Goal: Check status: Check status

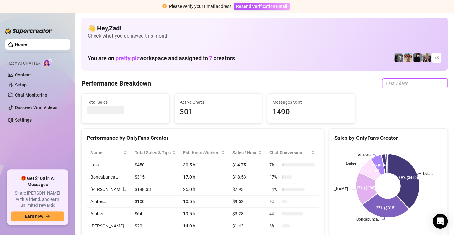
click at [392, 85] on span "Last 7 days" at bounding box center [415, 83] width 58 height 9
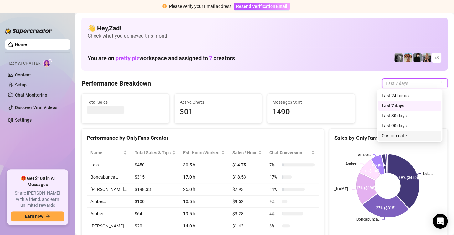
click at [385, 134] on div "Custom date" at bounding box center [410, 135] width 56 height 7
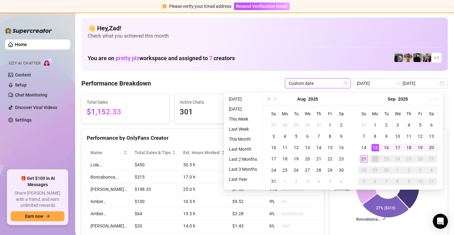
type input "[DATE]"
click at [361, 159] on div "21" at bounding box center [364, 159] width 8 height 8
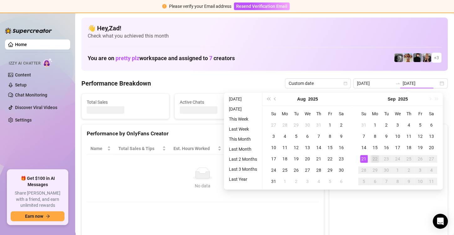
type input "[DATE]"
